Goal: Task Accomplishment & Management: Complete application form

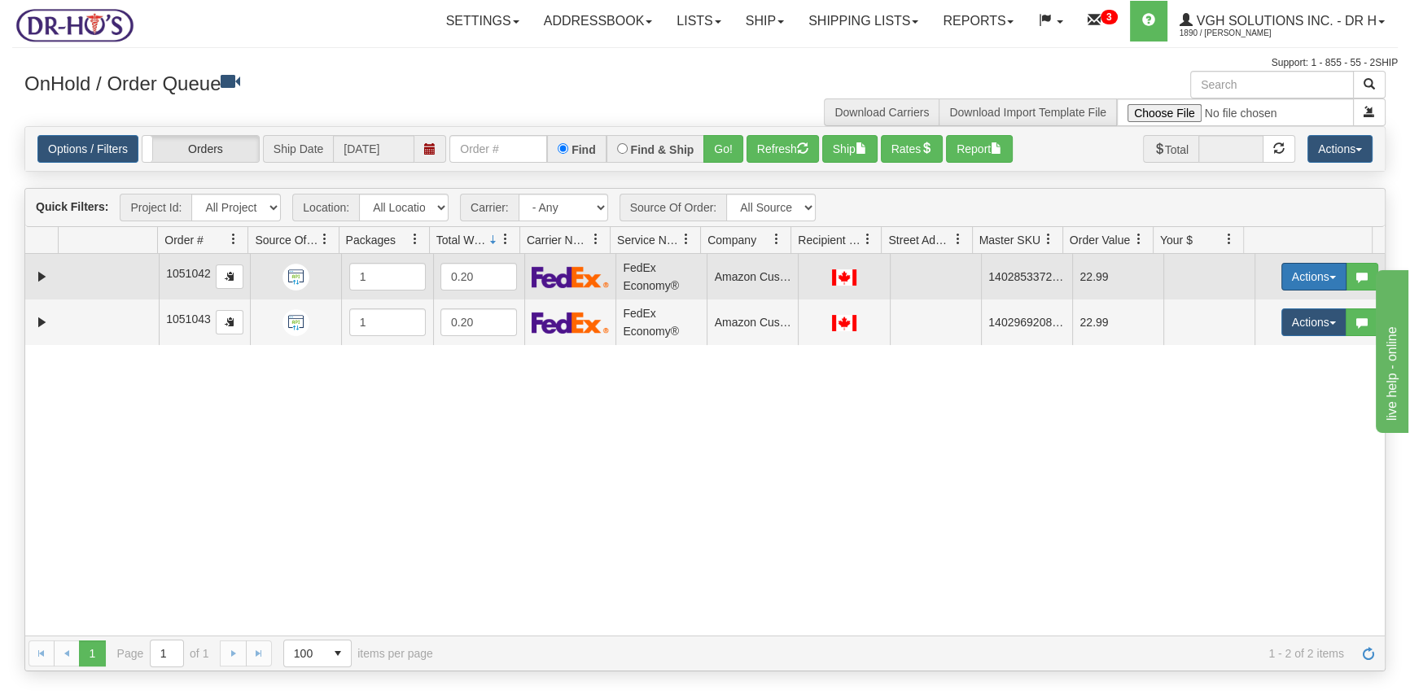
click at [1282, 270] on button "Actions" at bounding box center [1314, 277] width 65 height 28
click at [1236, 309] on span "Open" at bounding box center [1251, 307] width 39 height 13
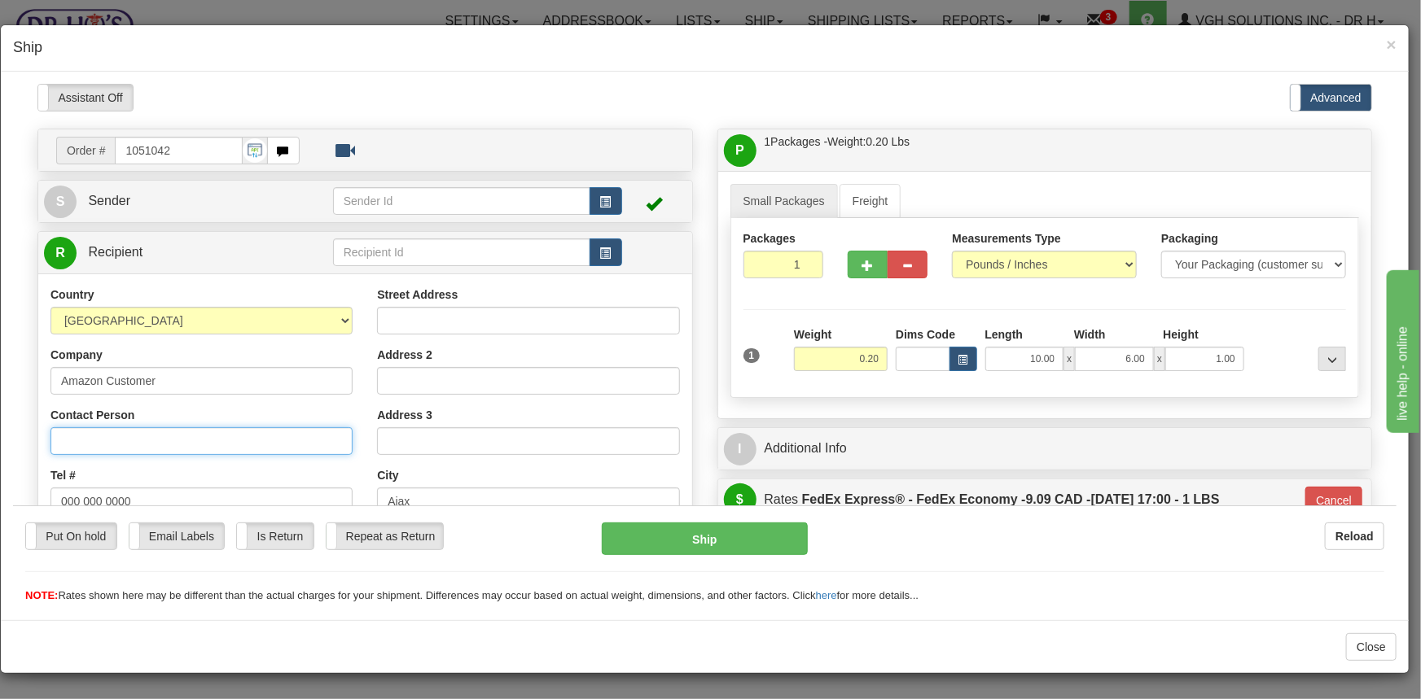
click at [92, 438] on input "Contact Person" at bounding box center [201, 441] width 302 height 28
paste input "[PERSON_NAME]"
type input "[PERSON_NAME]"
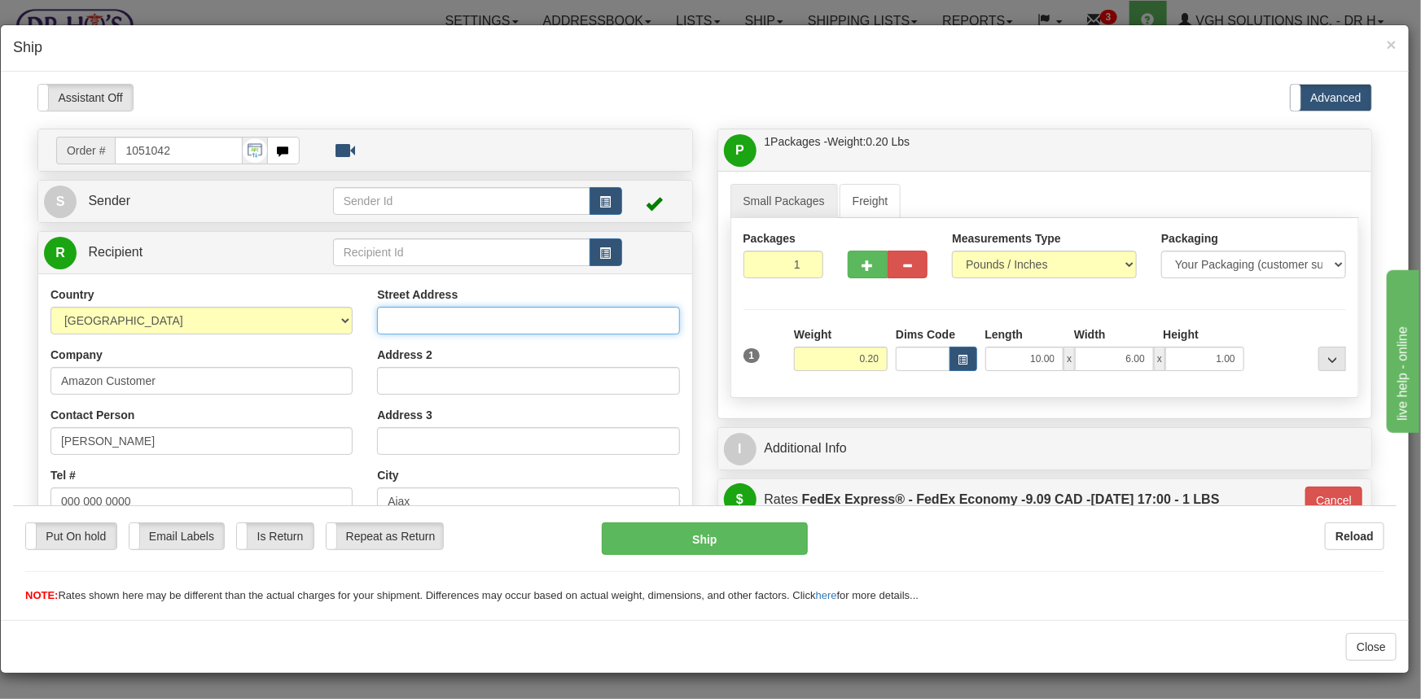
click at [399, 313] on input "Street Address" at bounding box center [528, 320] width 302 height 28
paste input "[STREET_ADDRESS][PERSON_NAME]"
type input "[STREET_ADDRESS][PERSON_NAME]"
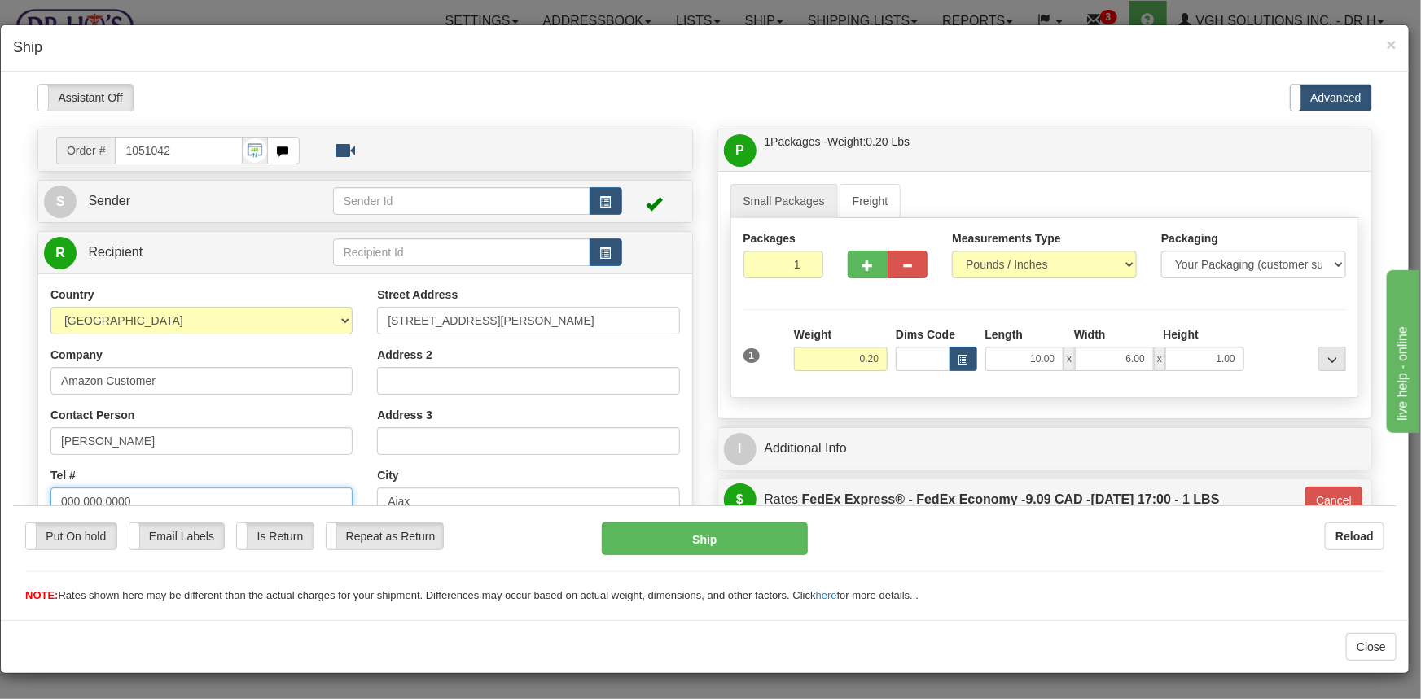
drag, startPoint x: 155, startPoint y: 490, endPoint x: -56, endPoint y: 495, distance: 210.9
click at [13, 495] on html "Please wait... Attention! Ok Add to Bidding... Preview Custom Documents Preview…" at bounding box center [704, 343] width 1383 height 520
paste input "[PHONE_NUMBER]"
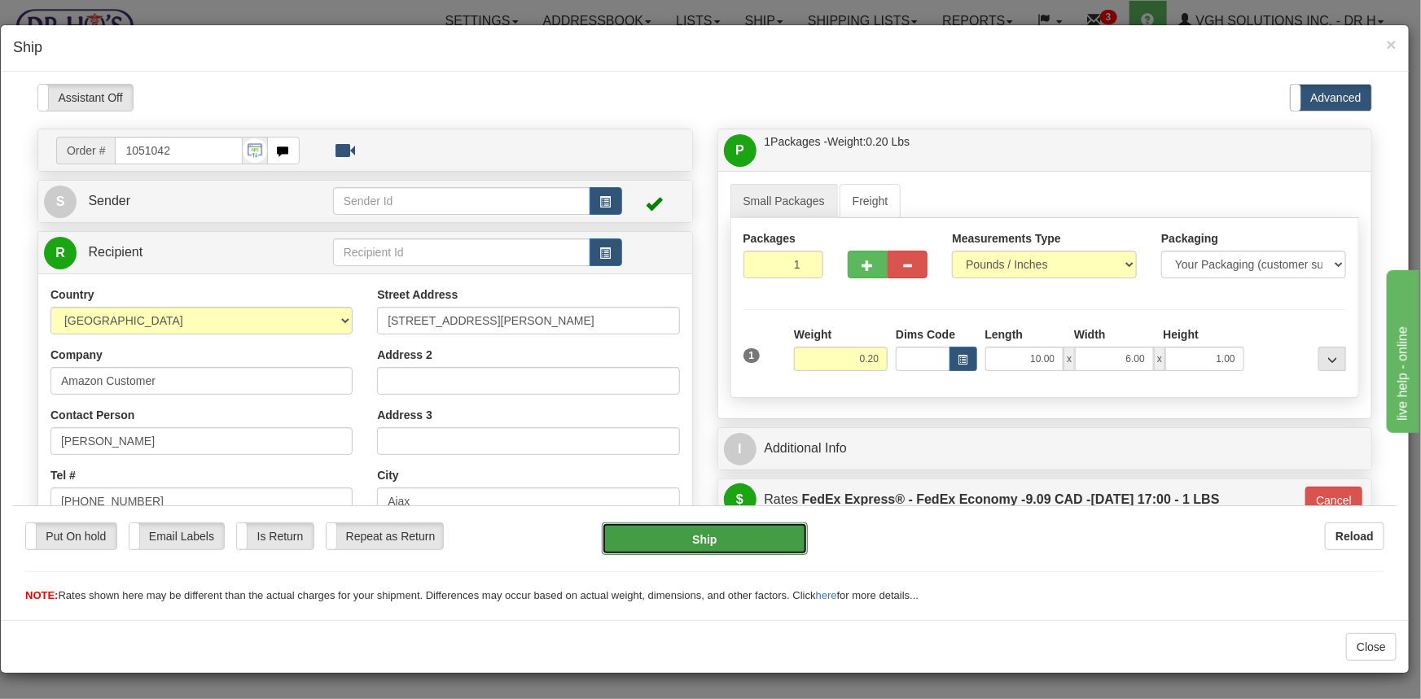
click at [723, 537] on button "Ship" at bounding box center [705, 538] width 206 height 33
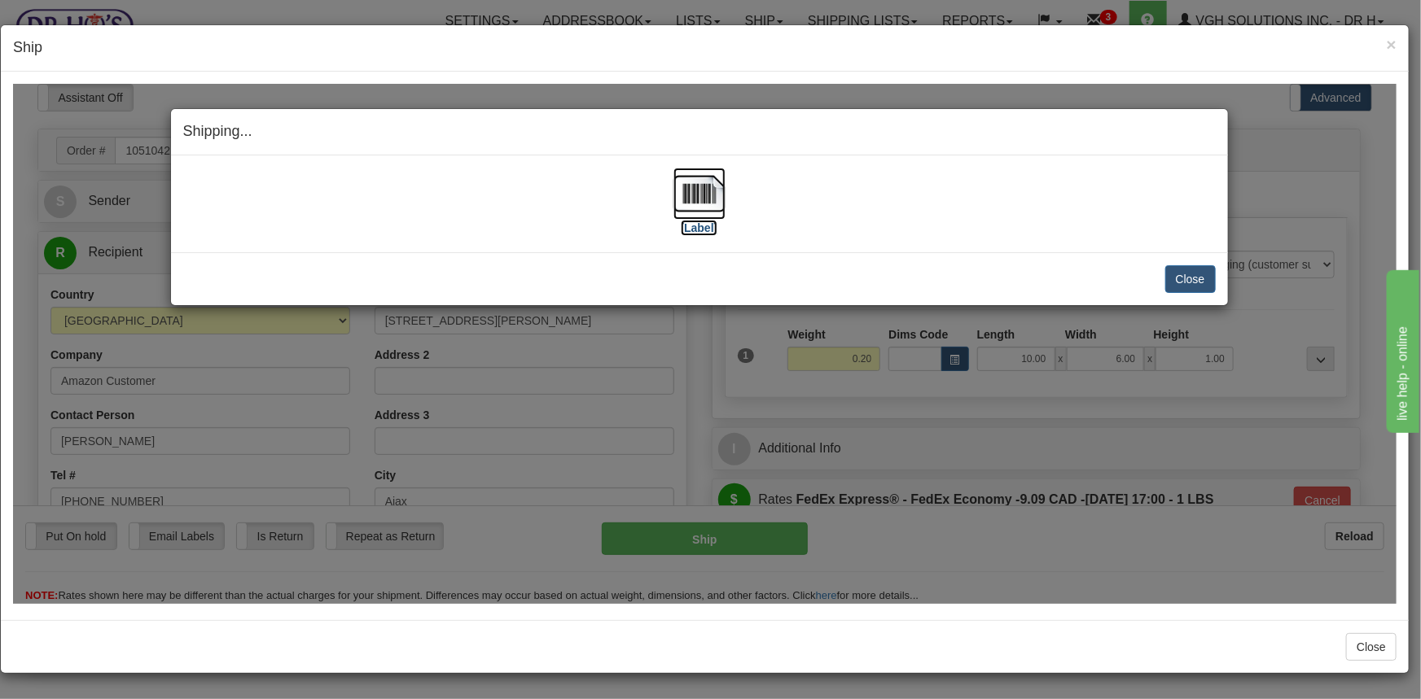
click at [705, 191] on img at bounding box center [699, 193] width 52 height 52
click at [1198, 279] on button "Close" at bounding box center [1190, 279] width 50 height 28
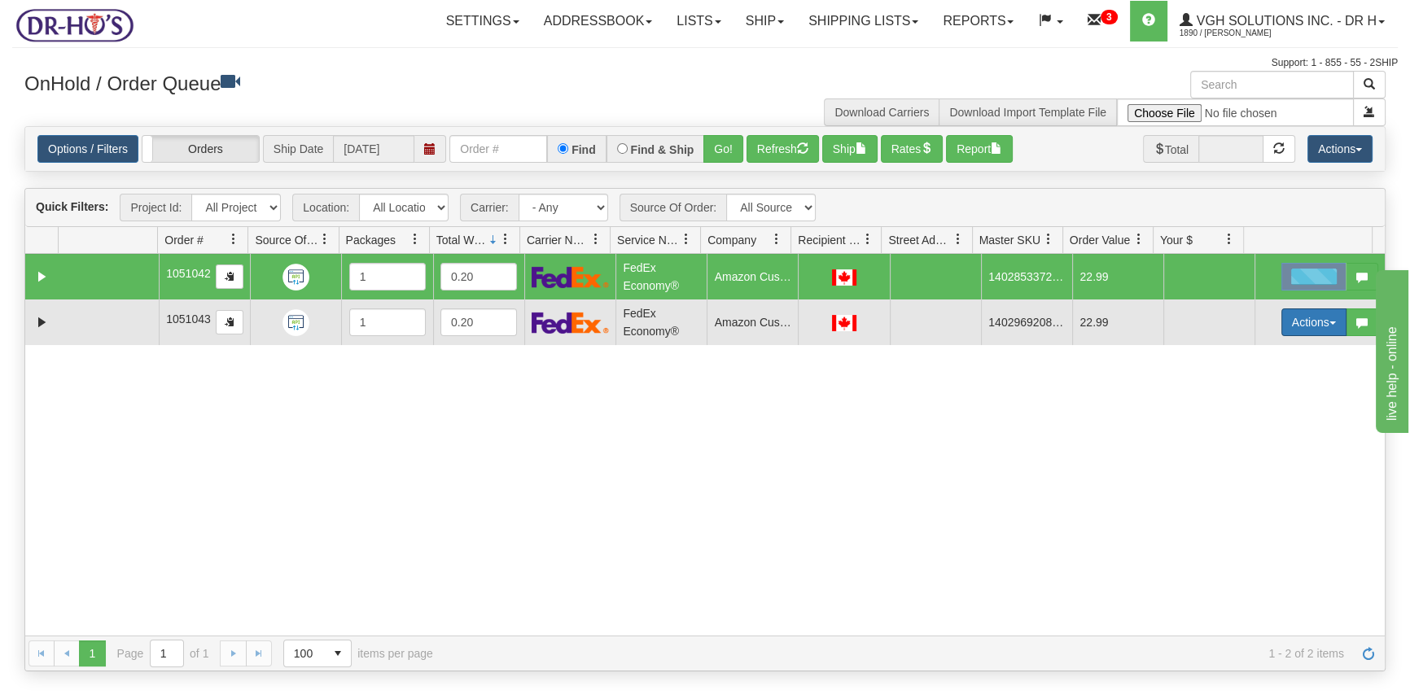
click at [1283, 317] on button "Actions" at bounding box center [1314, 323] width 65 height 28
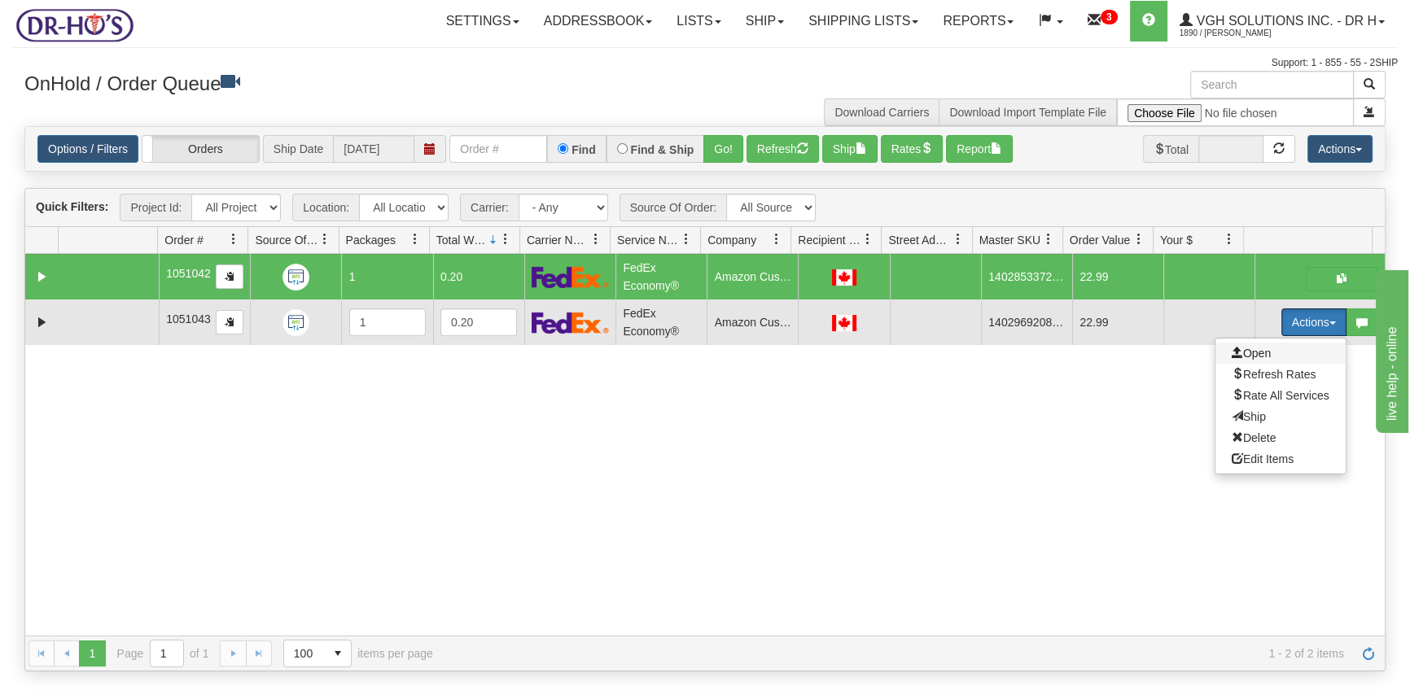
click at [1238, 350] on span "Open" at bounding box center [1251, 353] width 39 height 13
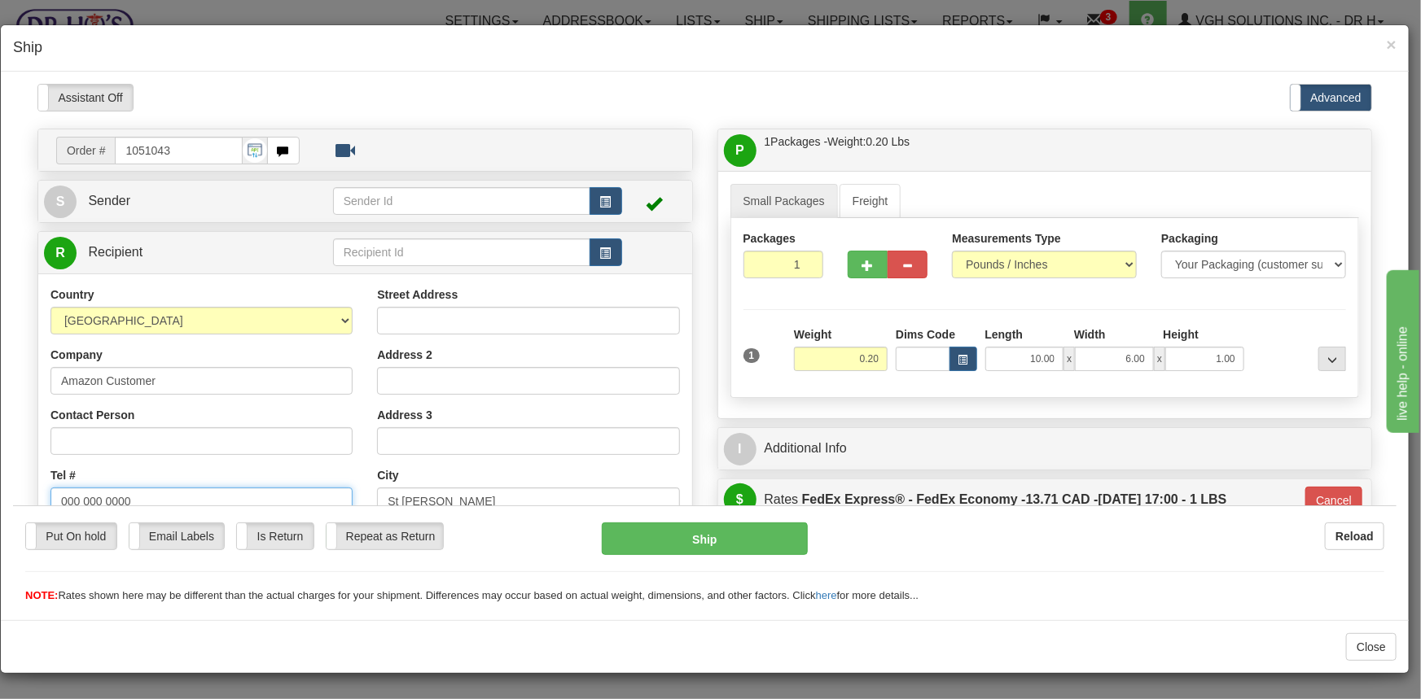
drag, startPoint x: 156, startPoint y: 500, endPoint x: -85, endPoint y: 493, distance: 241.1
click at [13, 493] on html "Please wait... Attention! Ok Add to Bidding... Preview Custom Documents Preview…" at bounding box center [704, 343] width 1383 height 520
paste input "5873341057"
type input "5873341057"
click at [440, 318] on input "Street Address" at bounding box center [528, 320] width 302 height 28
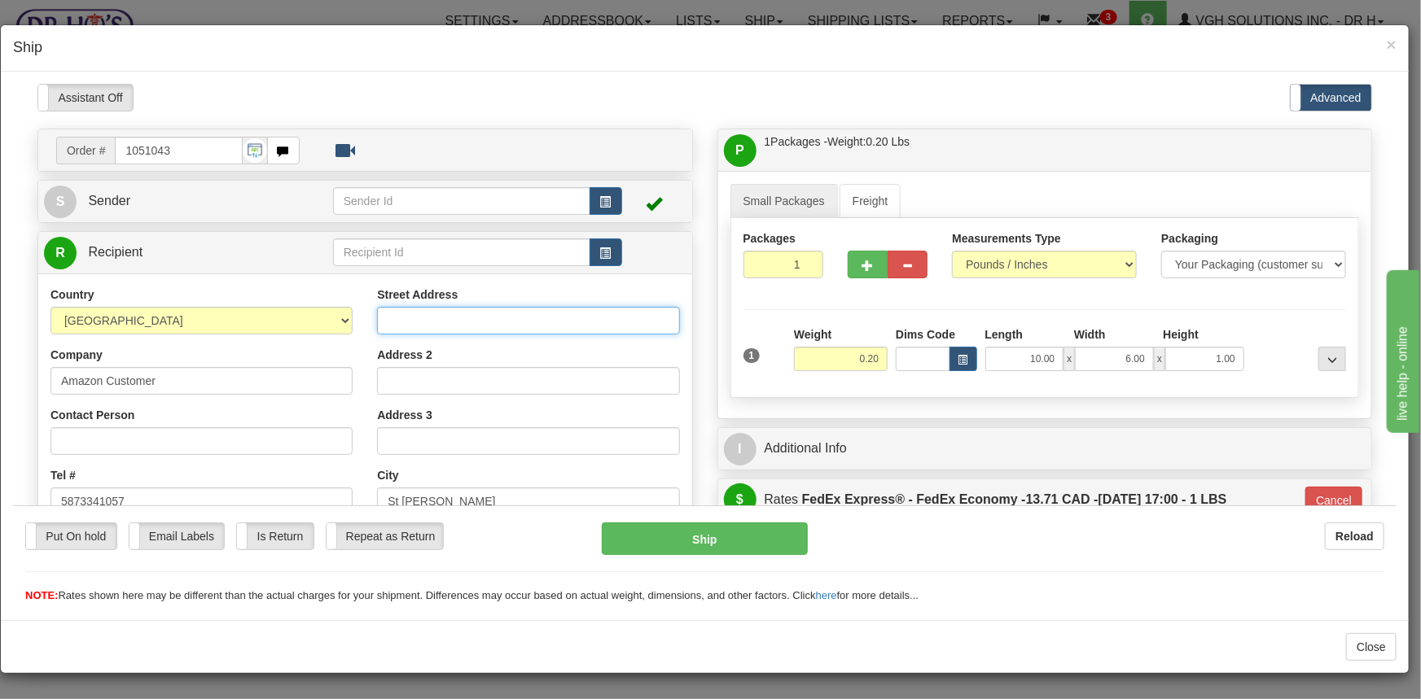
paste input "31 Encino Close"
type input "31 Encino Close"
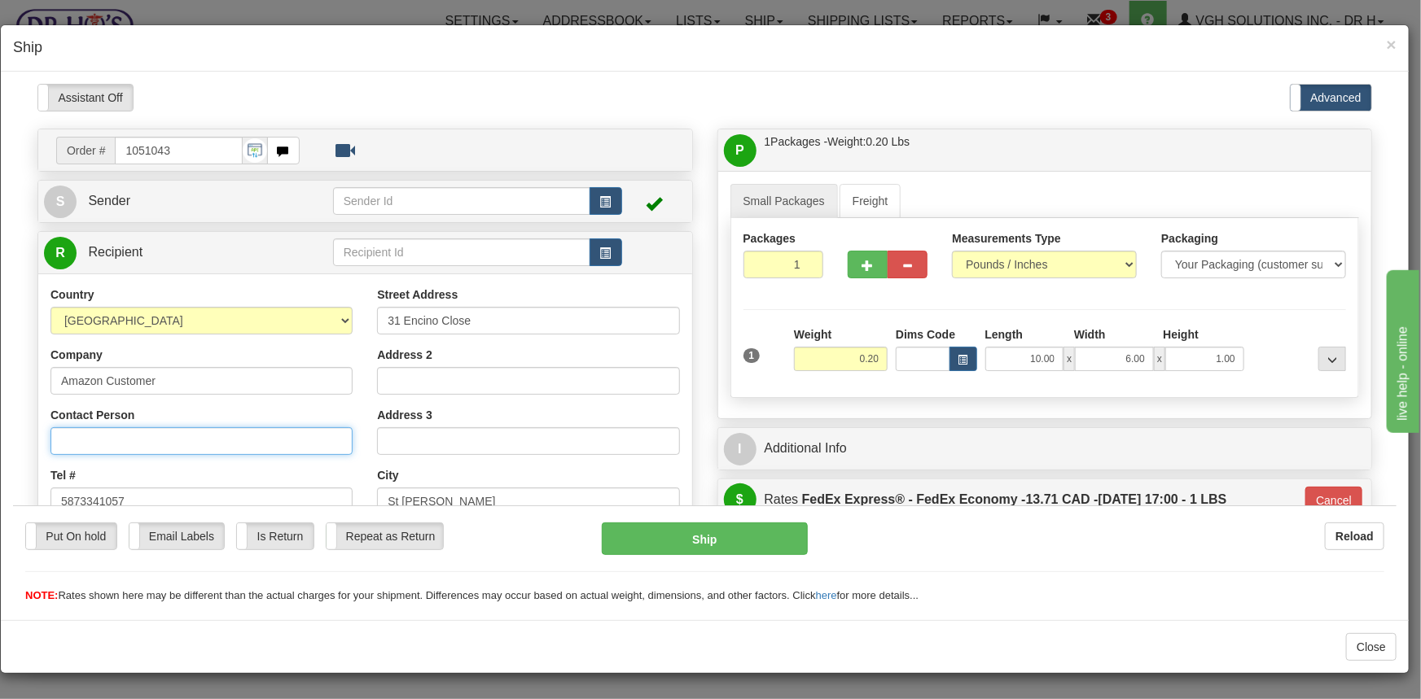
click at [80, 438] on input "Contact Person" at bounding box center [201, 441] width 302 height 28
paste input "[PERSON_NAME]"
type input "[PERSON_NAME]"
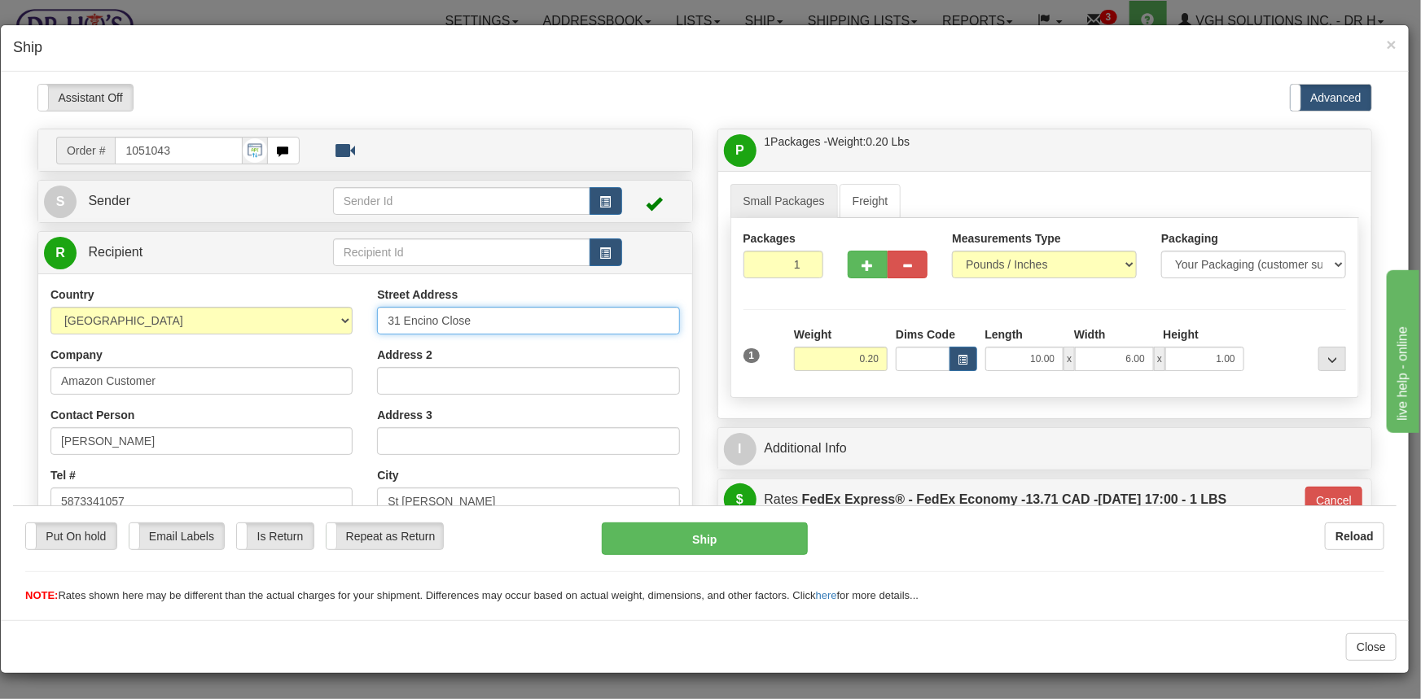
click at [387, 325] on input "31 Encino Close" at bounding box center [528, 320] width 302 height 28
type input "31 Encino Close"
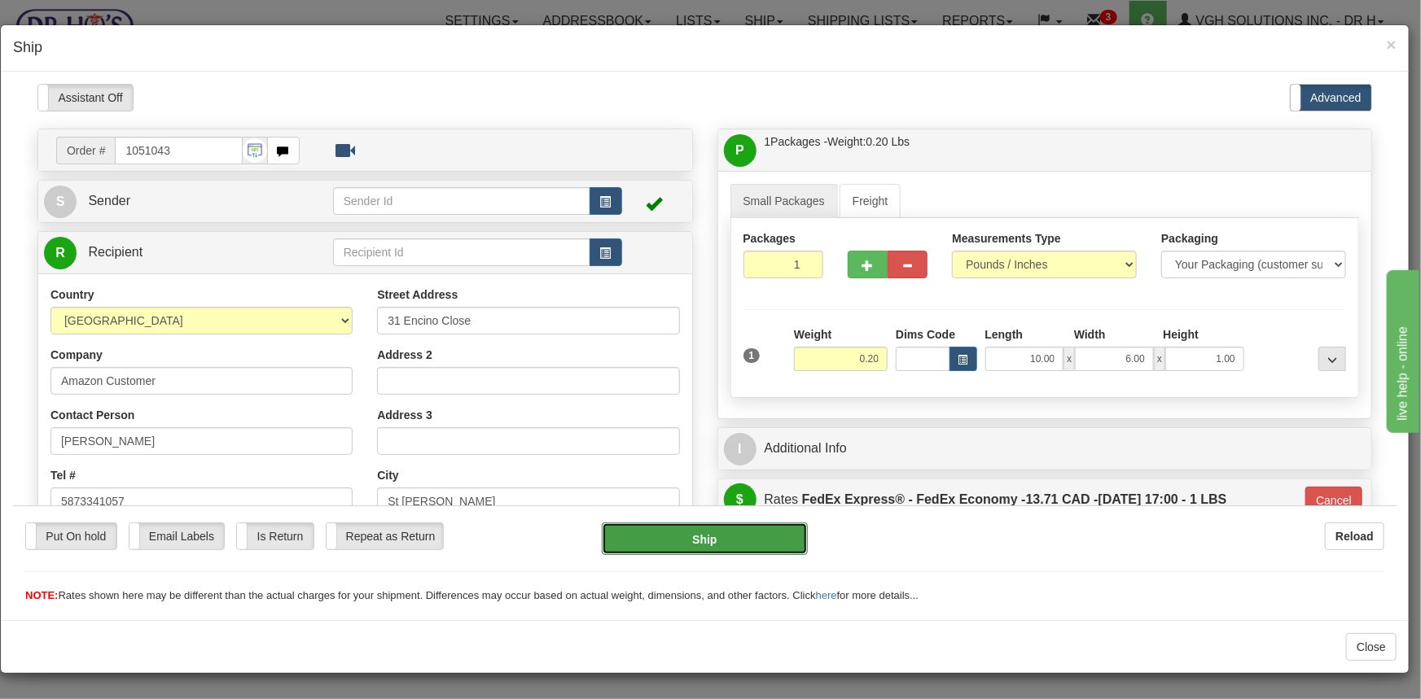
click at [739, 543] on button "Ship" at bounding box center [705, 538] width 206 height 33
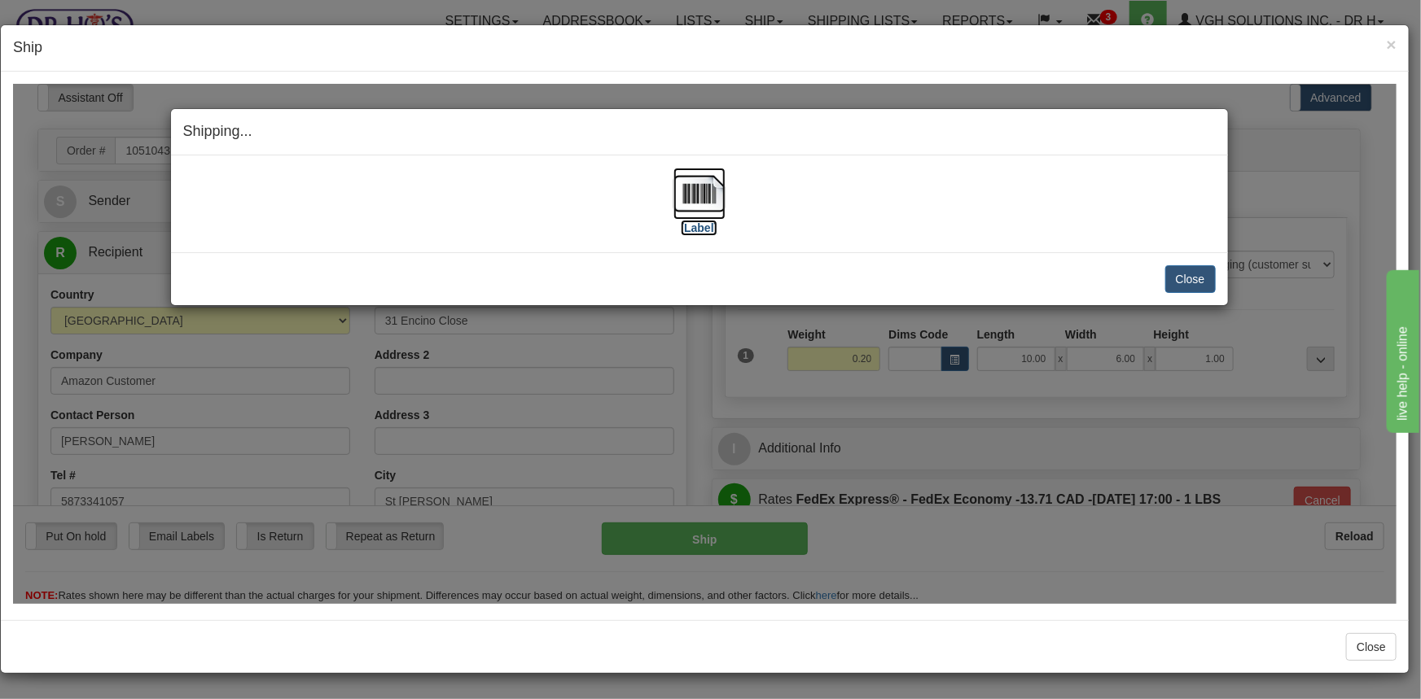
click at [701, 201] on img at bounding box center [699, 193] width 52 height 52
